Goal: Task Accomplishment & Management: Complete application form

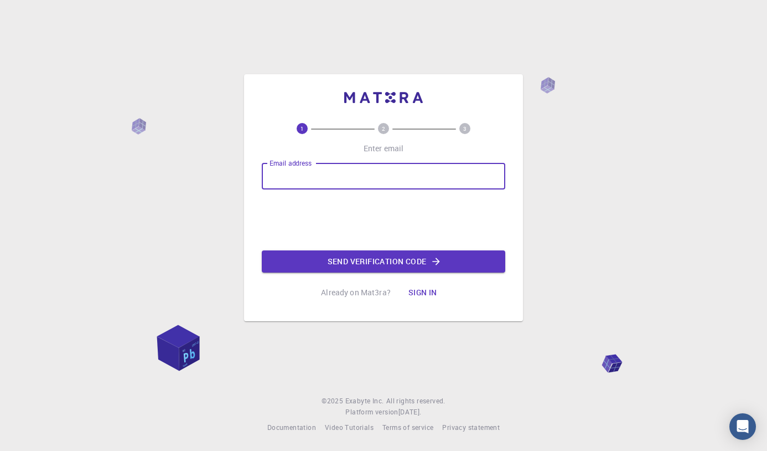
click at [318, 179] on input "Email address" at bounding box center [384, 176] width 244 height 27
type input "[EMAIL_ADDRESS][DOMAIN_NAME]"
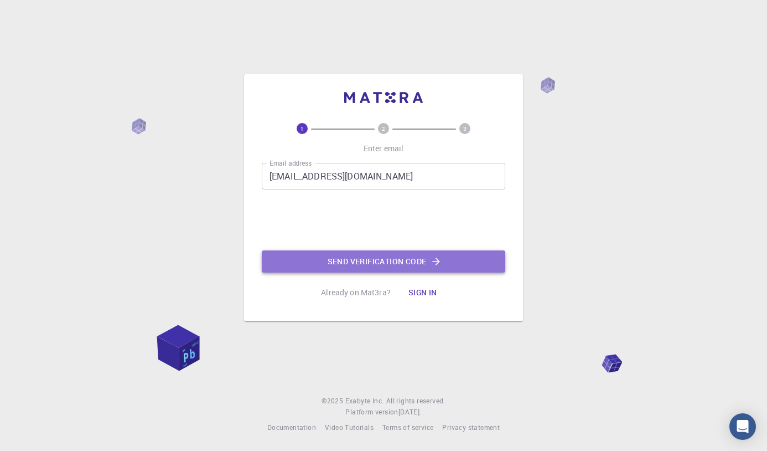
click at [365, 261] on button "Send verification code" at bounding box center [384, 261] width 244 height 22
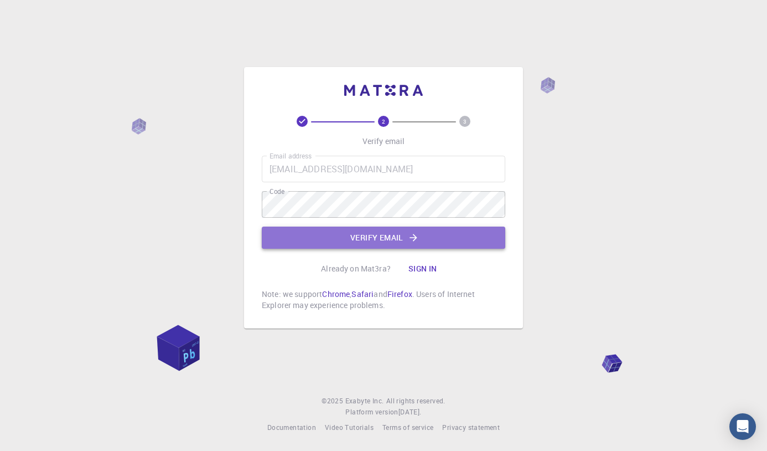
click at [383, 243] on button "Verify email" at bounding box center [384, 237] width 244 height 22
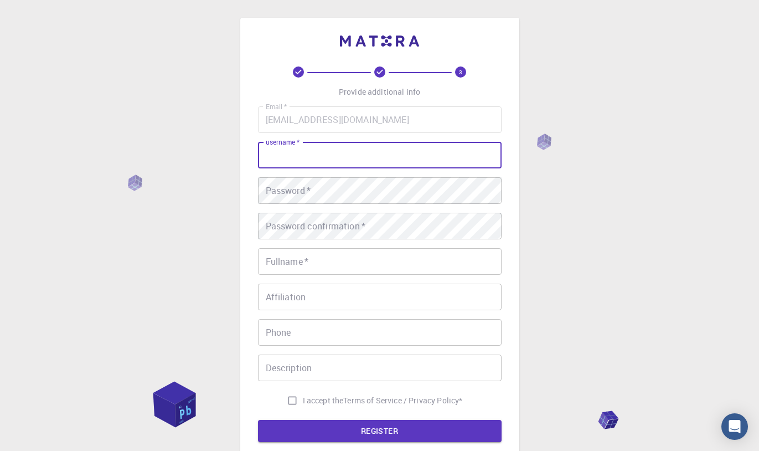
click at [339, 154] on input "username   *" at bounding box center [380, 155] width 244 height 27
type input "josecldr"
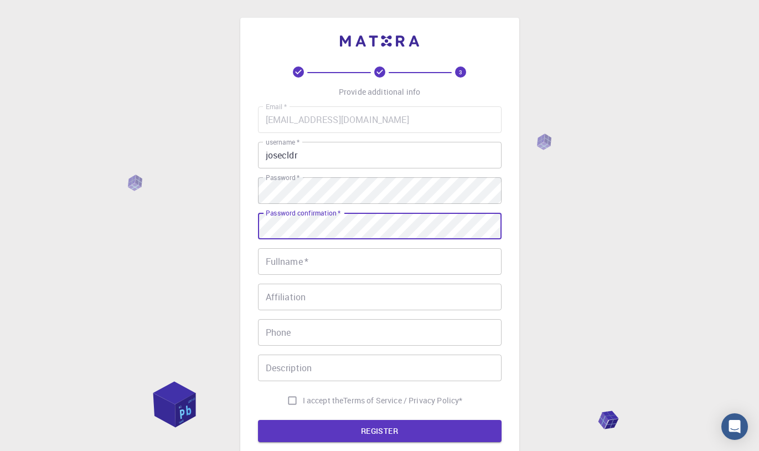
click at [338, 220] on div "Password confirmation   * Password confirmation   *" at bounding box center [380, 226] width 244 height 27
click at [334, 266] on input "Fullname   *" at bounding box center [380, 261] width 244 height 27
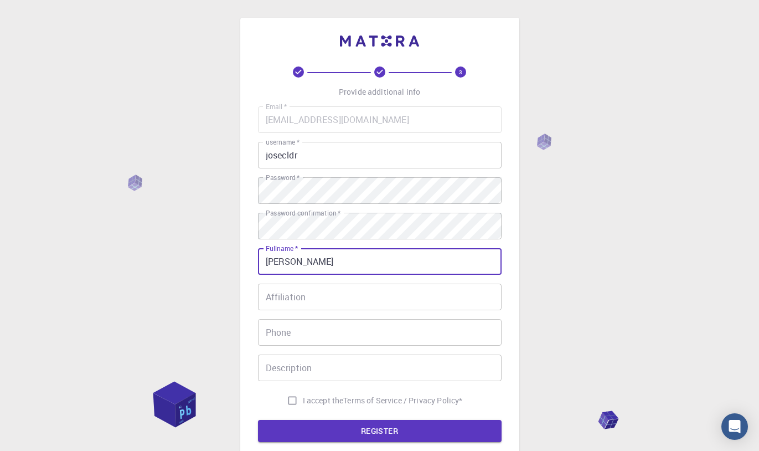
click at [334, 266] on input "[PERSON_NAME]" at bounding box center [380, 261] width 244 height 27
type input "[PERSON_NAME]"
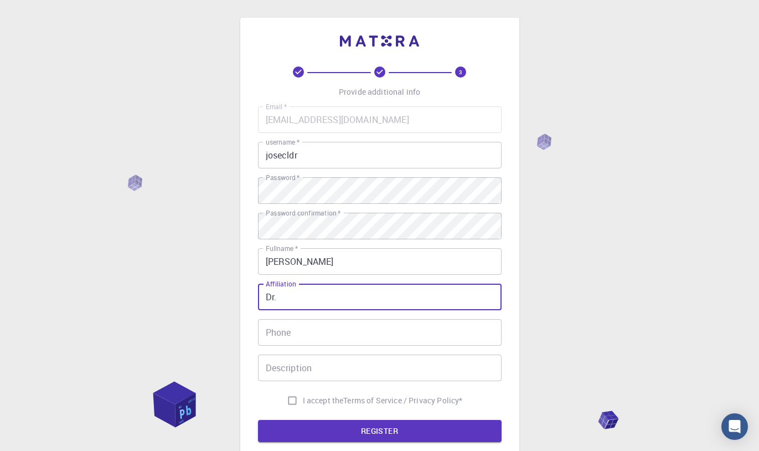
type input "Dr."
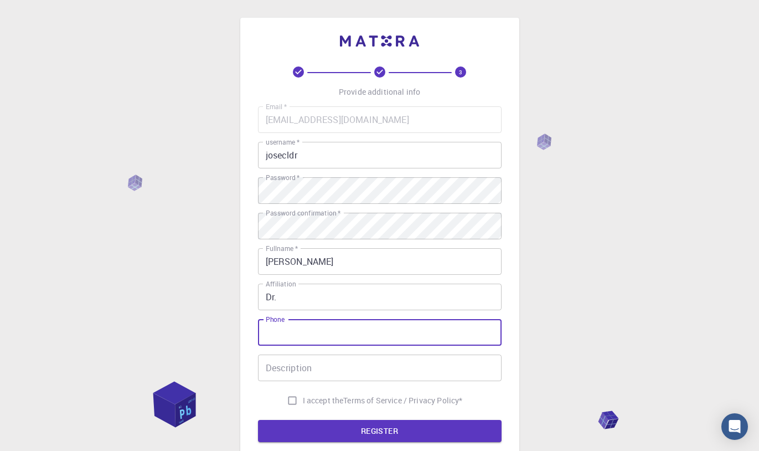
click at [307, 336] on input "Phone" at bounding box center [380, 332] width 244 height 27
type input "584128697428"
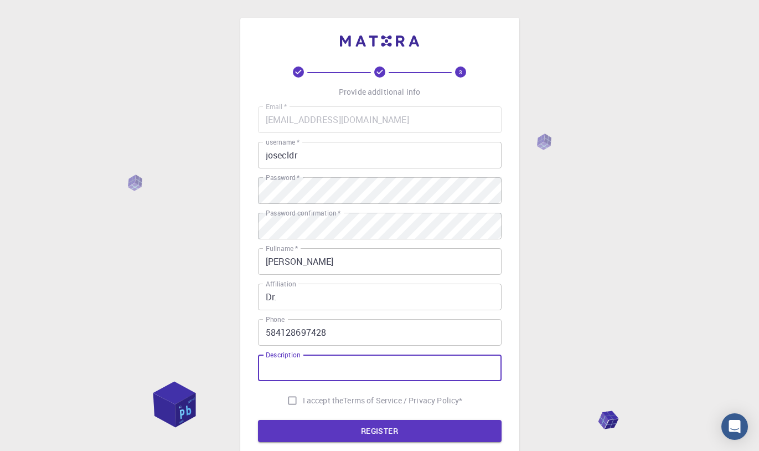
click at [315, 362] on input "Description" at bounding box center [380, 367] width 244 height 27
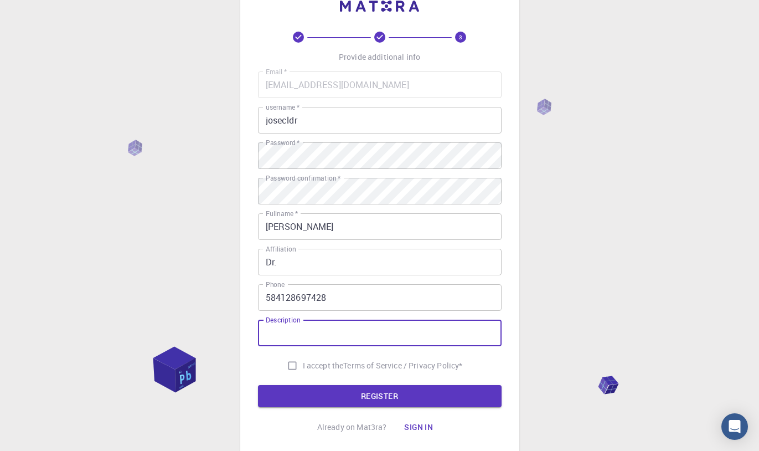
scroll to position [66, 0]
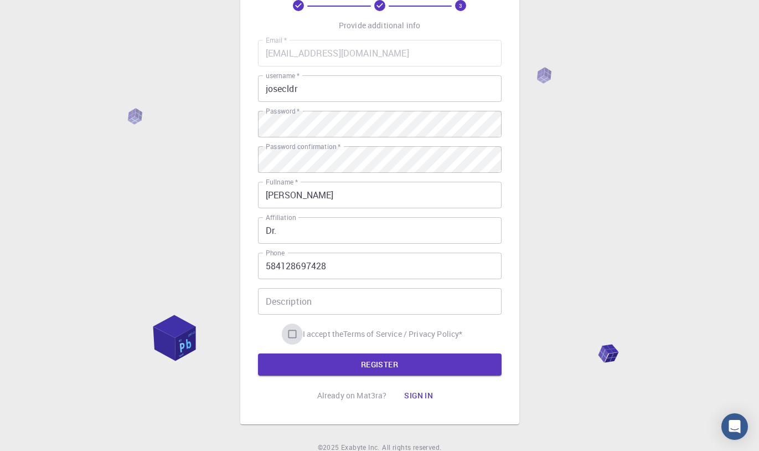
click at [289, 336] on input "I accept the Terms of Service / Privacy Policy *" at bounding box center [292, 333] width 21 height 21
checkbox input "true"
click at [375, 366] on button "REGISTER" at bounding box center [380, 364] width 244 height 22
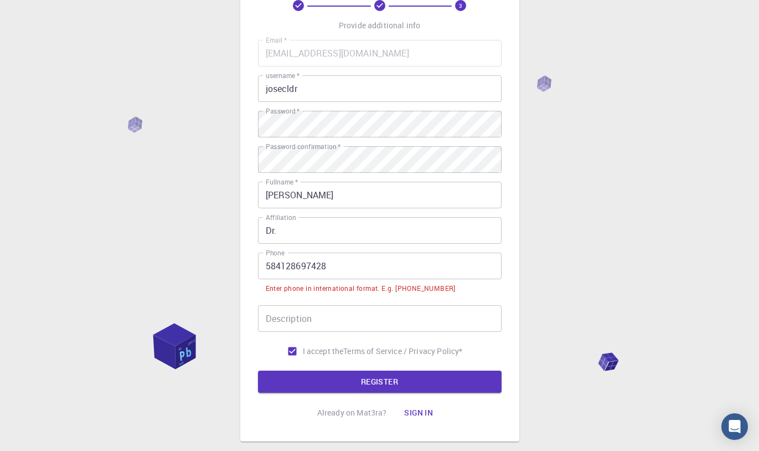
click at [264, 267] on input "584128697428" at bounding box center [380, 266] width 244 height 27
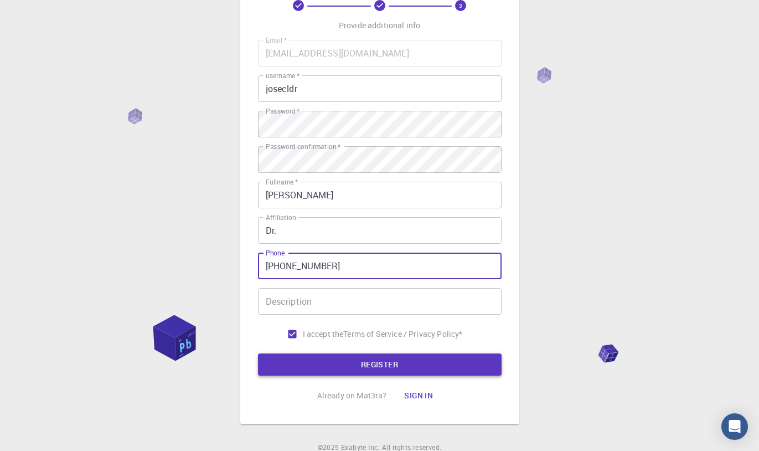
type input "[PHONE_NUMBER]"
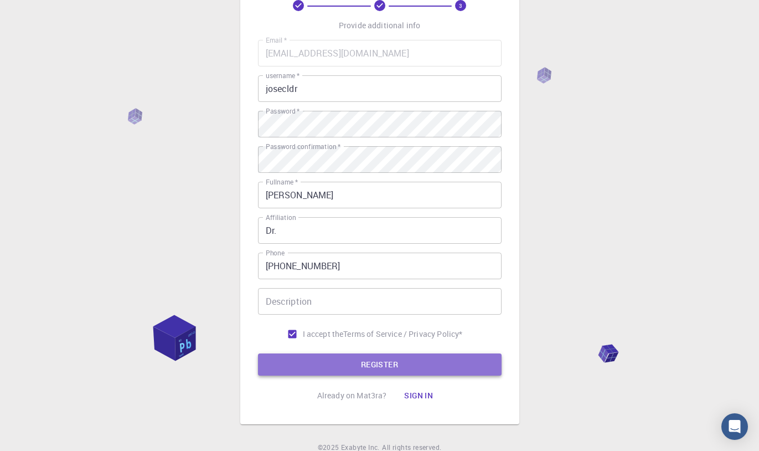
click at [368, 367] on button "REGISTER" at bounding box center [380, 364] width 244 height 22
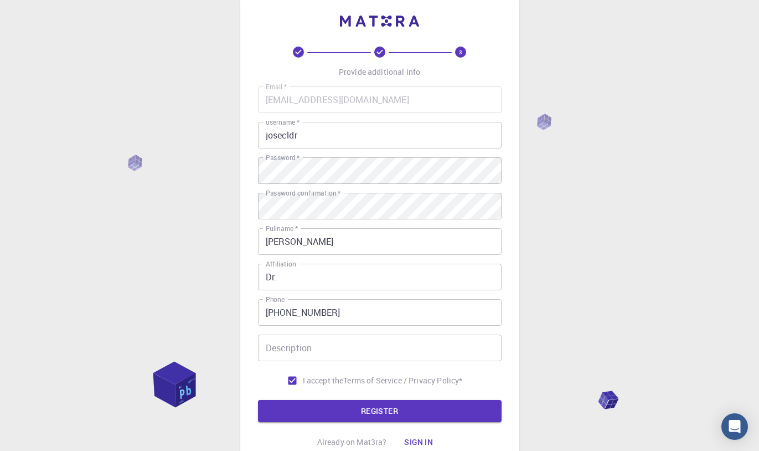
scroll to position [0, 0]
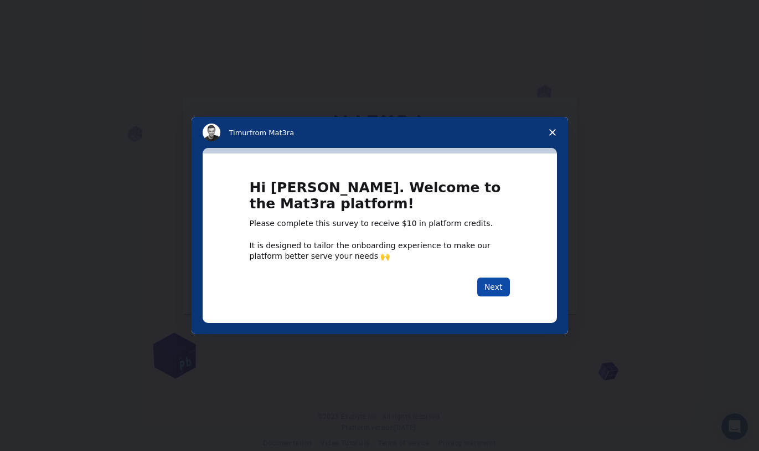
click at [498, 290] on button "Next" at bounding box center [493, 286] width 33 height 19
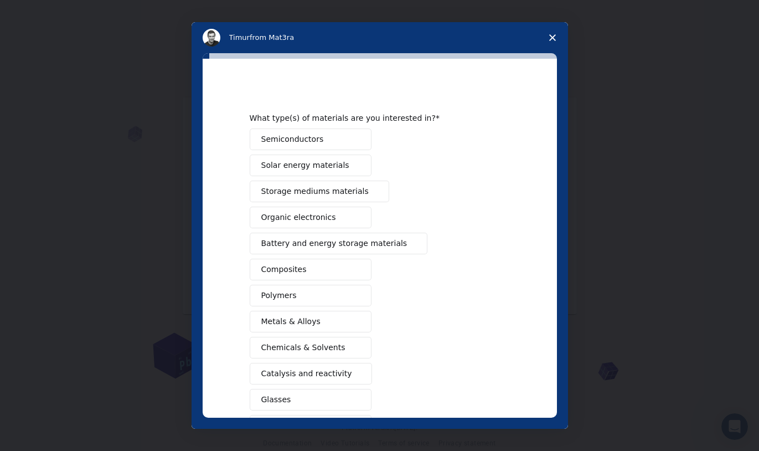
click at [548, 39] on span "Close survey" at bounding box center [552, 37] width 31 height 31
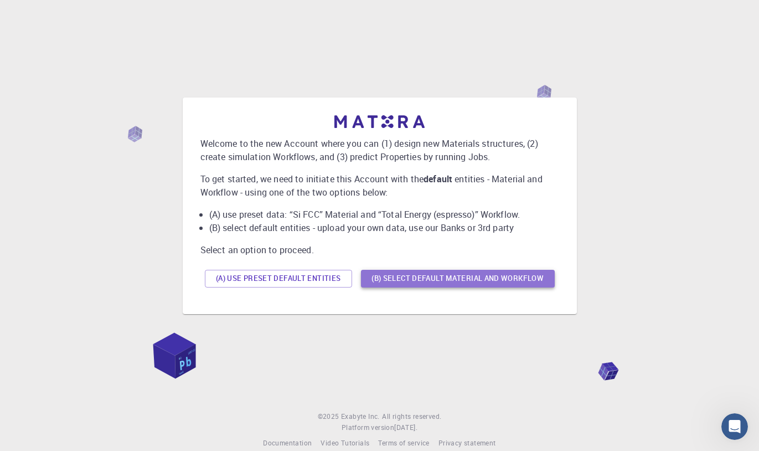
click at [444, 282] on button "(B) Select default material and workflow" at bounding box center [458, 279] width 194 height 18
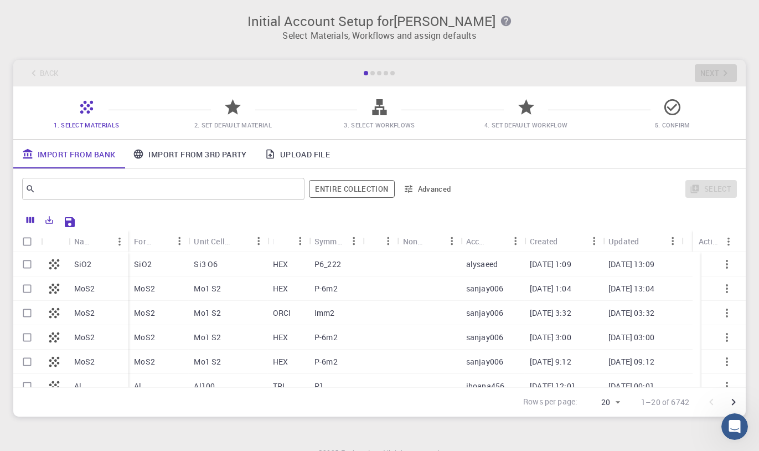
click at [501, 23] on icon "button" at bounding box center [506, 21] width 10 height 10
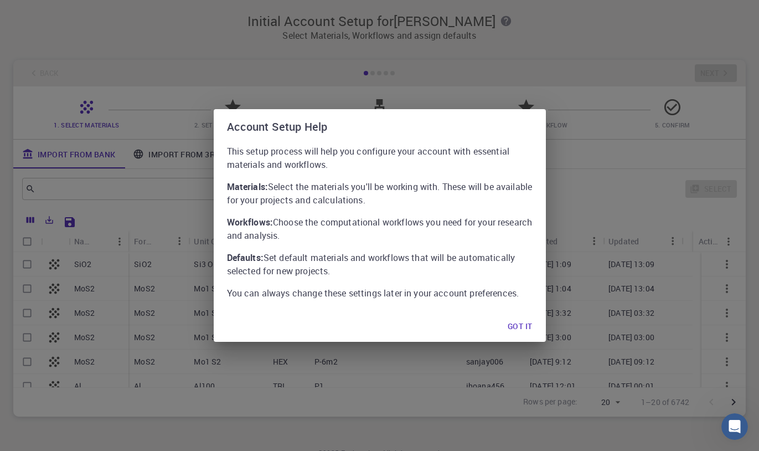
drag, startPoint x: 515, startPoint y: 64, endPoint x: 510, endPoint y: 60, distance: 6.7
click at [514, 62] on div "Account Setup Help This setup process will help you configure your account with…" at bounding box center [379, 225] width 759 height 451
